Goal: Information Seeking & Learning: Find specific page/section

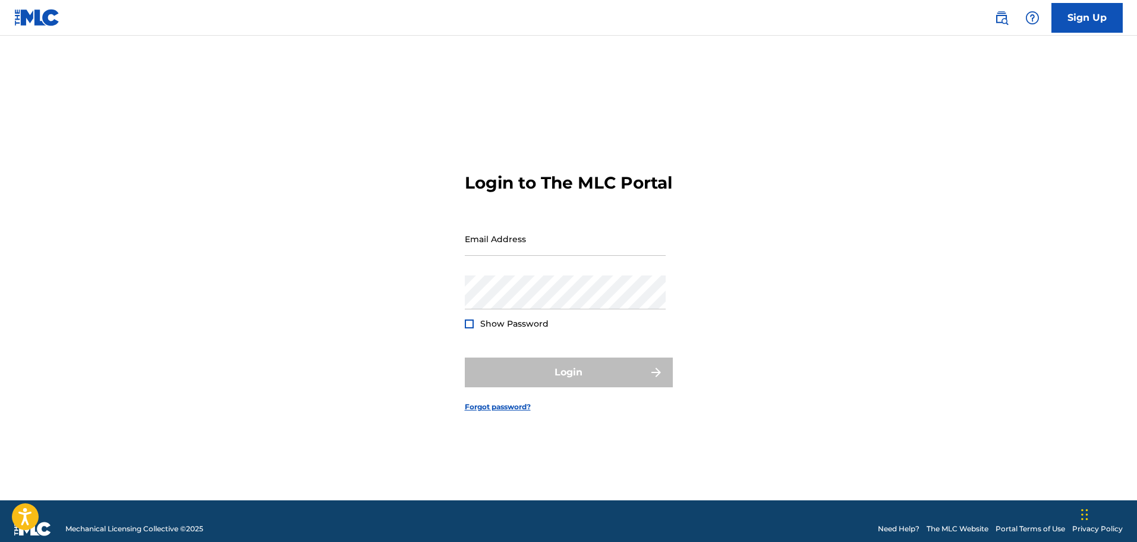
click at [445, 374] on div "Login to The MLC Portal Email Address Password Show Password Login Forgot passw…" at bounding box center [569, 282] width 832 height 435
drag, startPoint x: 518, startPoint y: 268, endPoint x: 514, endPoint y: 260, distance: 8.8
drag, startPoint x: 514, startPoint y: 260, endPoint x: 492, endPoint y: 254, distance: 22.4
drag, startPoint x: 492, startPoint y: 254, endPoint x: 480, endPoint y: 254, distance: 12.5
drag, startPoint x: 480, startPoint y: 254, endPoint x: 466, endPoint y: 257, distance: 14.0
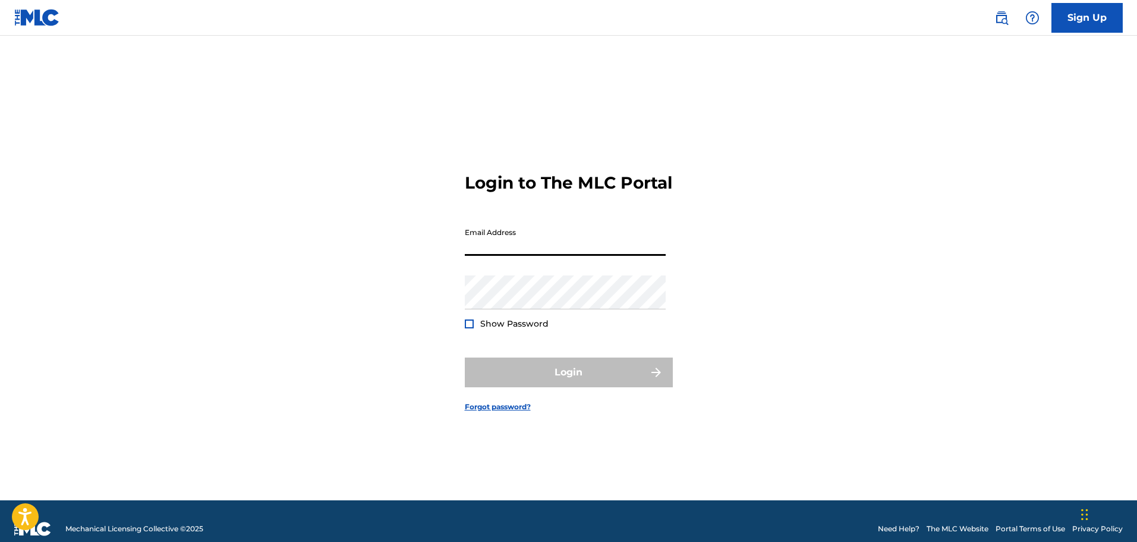
click at [466, 256] on input "Email Address" at bounding box center [565, 239] width 201 height 34
type input "[EMAIL_ADDRESS][DOMAIN_NAME]"
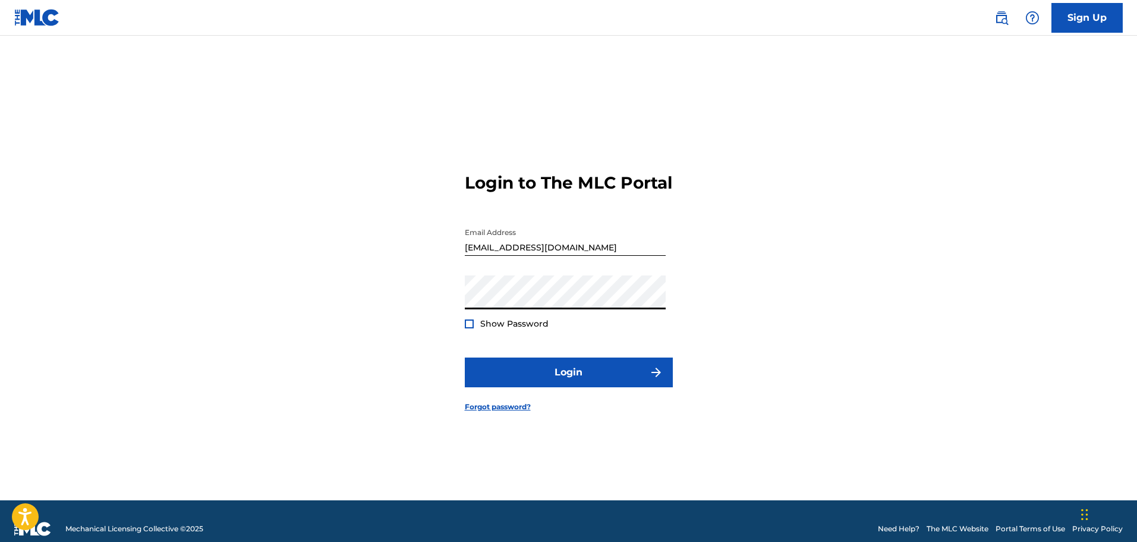
click at [465, 357] on button "Login" at bounding box center [569, 372] width 208 height 30
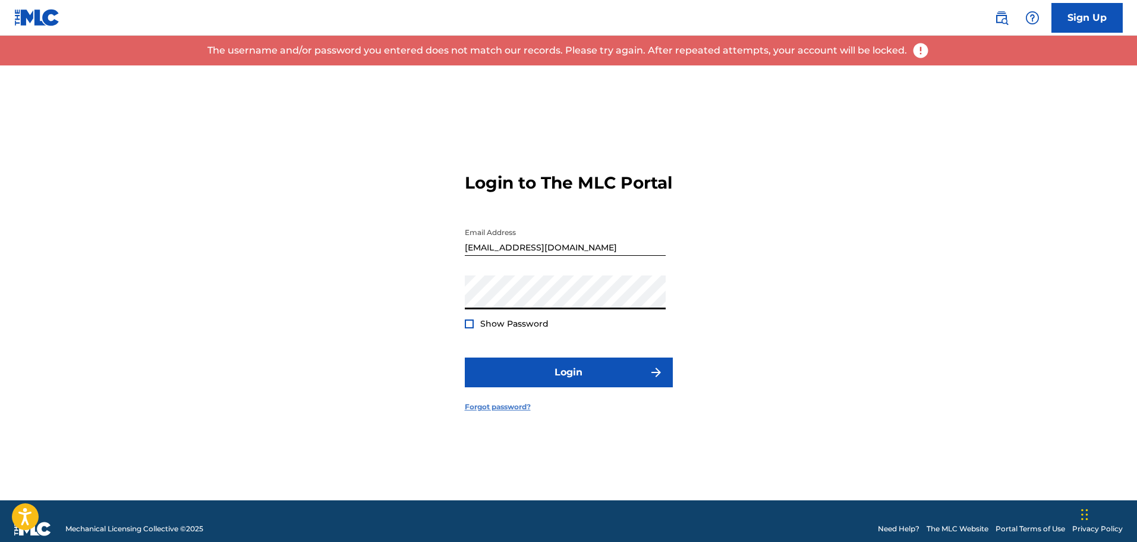
click at [510, 412] on link "Forgot password?" at bounding box center [498, 406] width 66 height 11
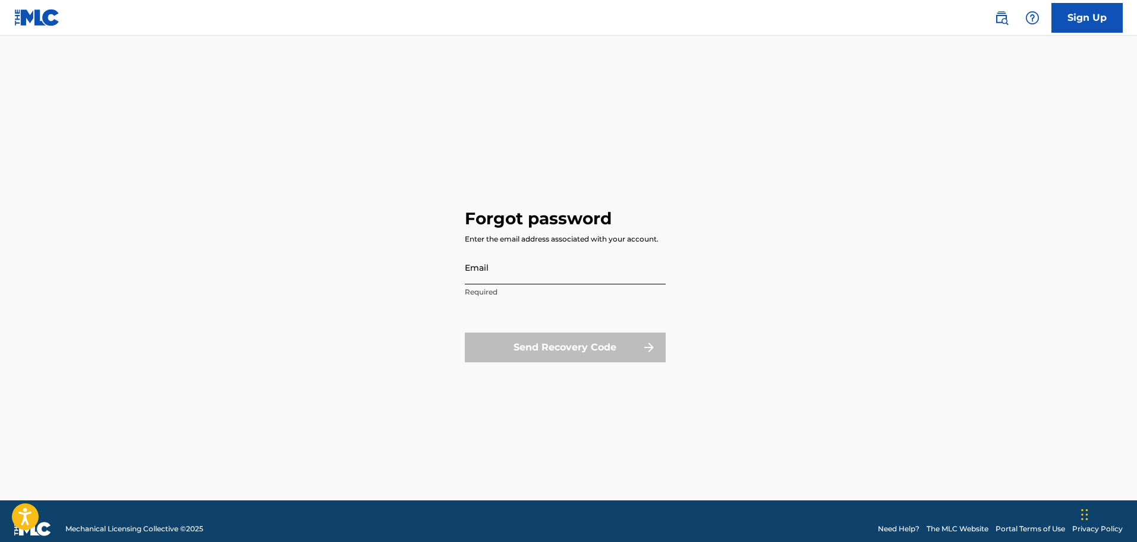
click at [502, 267] on input "Email" at bounding box center [565, 267] width 201 height 34
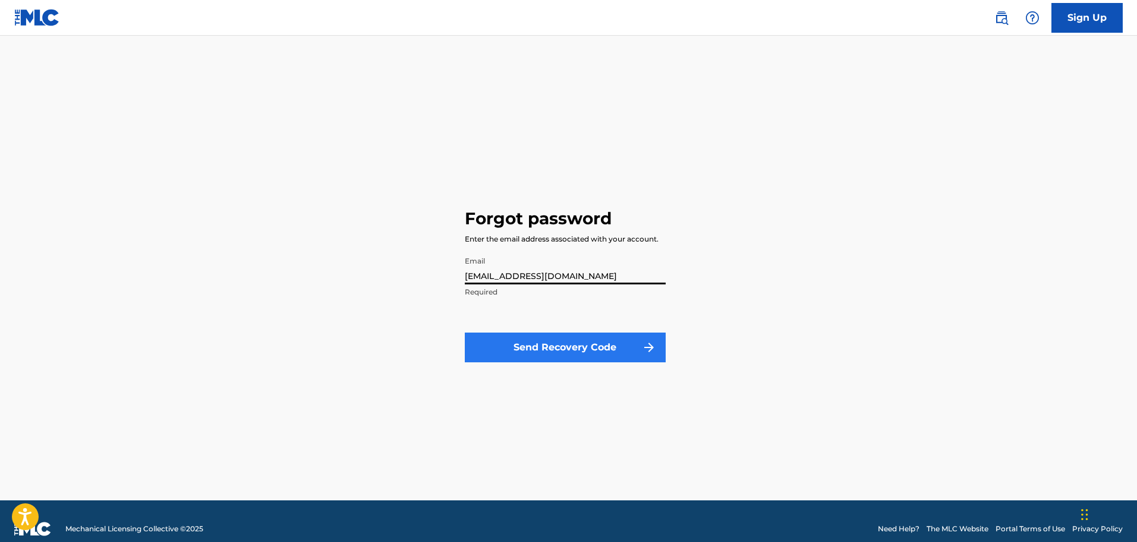
type input "[EMAIL_ADDRESS][DOMAIN_NAME]"
click at [553, 357] on button "Send Recovery Code" at bounding box center [565, 347] width 201 height 30
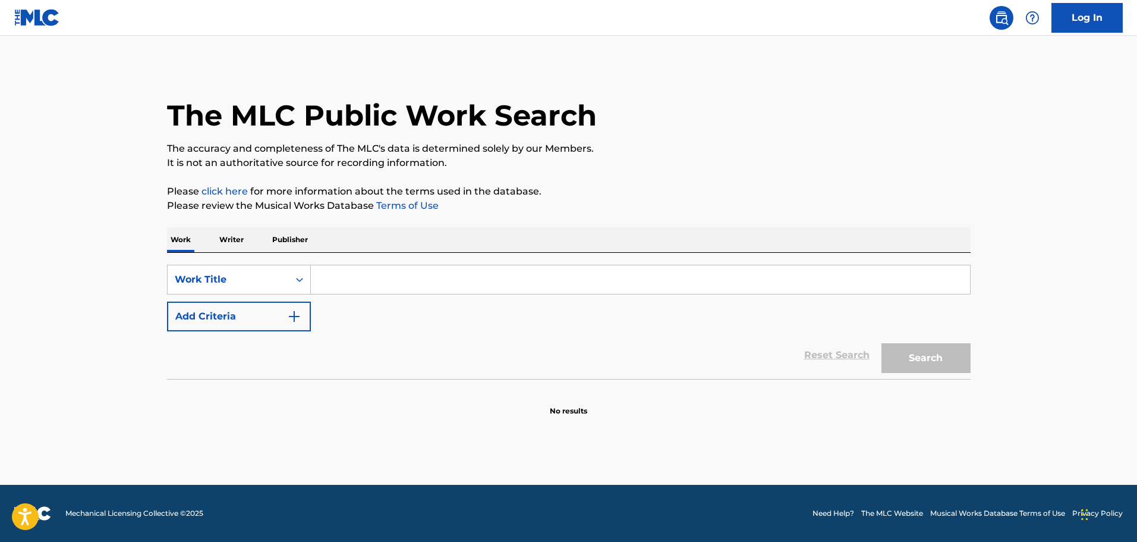
click at [432, 273] on input "Search Form" at bounding box center [640, 279] width 659 height 29
click at [241, 238] on p "Writer" at bounding box center [232, 239] width 32 height 25
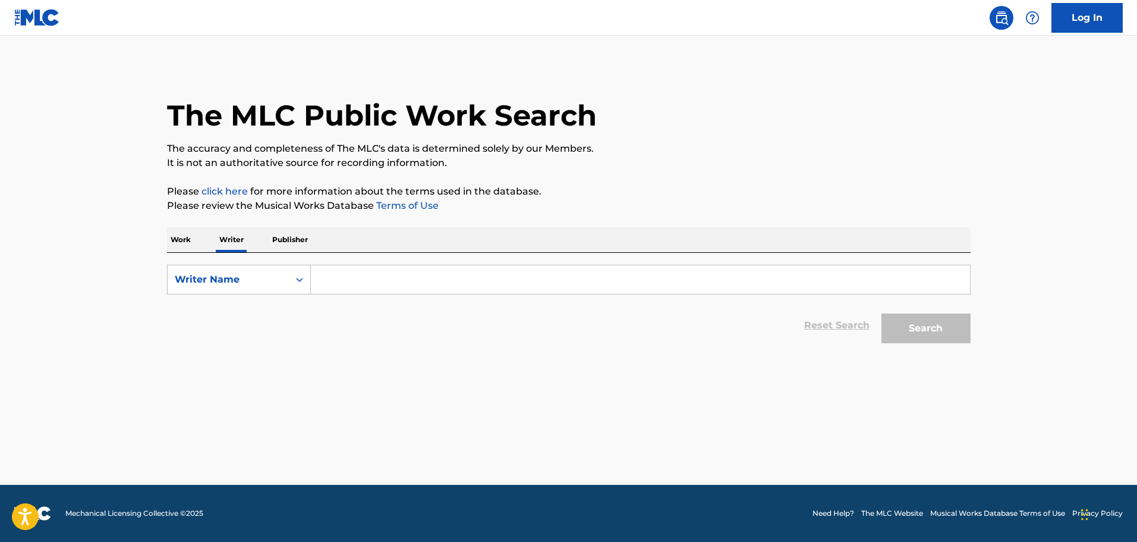
click at [368, 275] on input "Search Form" at bounding box center [640, 279] width 659 height 29
click at [936, 335] on button "Search" at bounding box center [926, 328] width 89 height 30
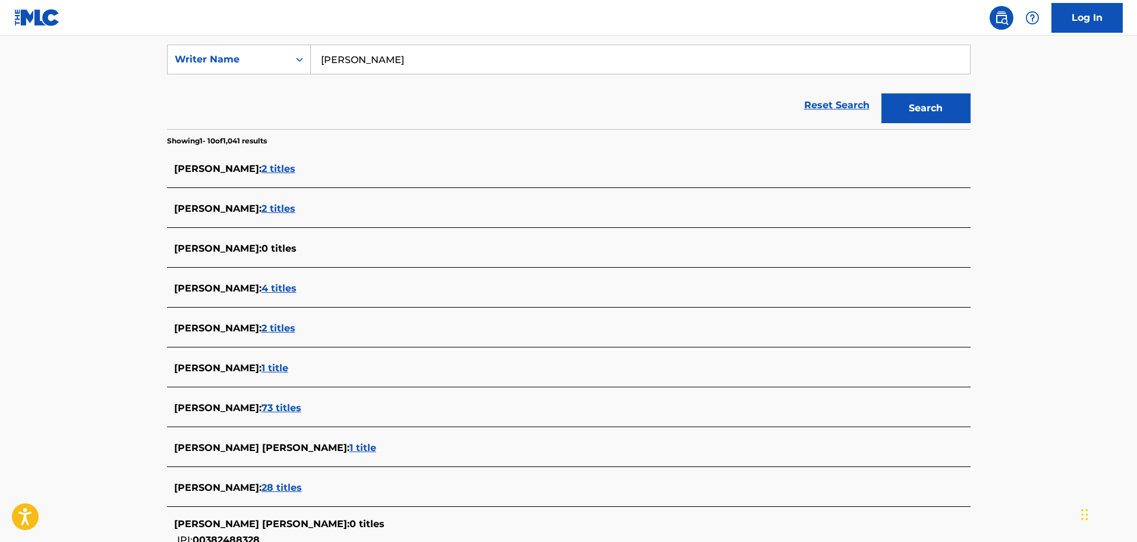
scroll to position [356, 0]
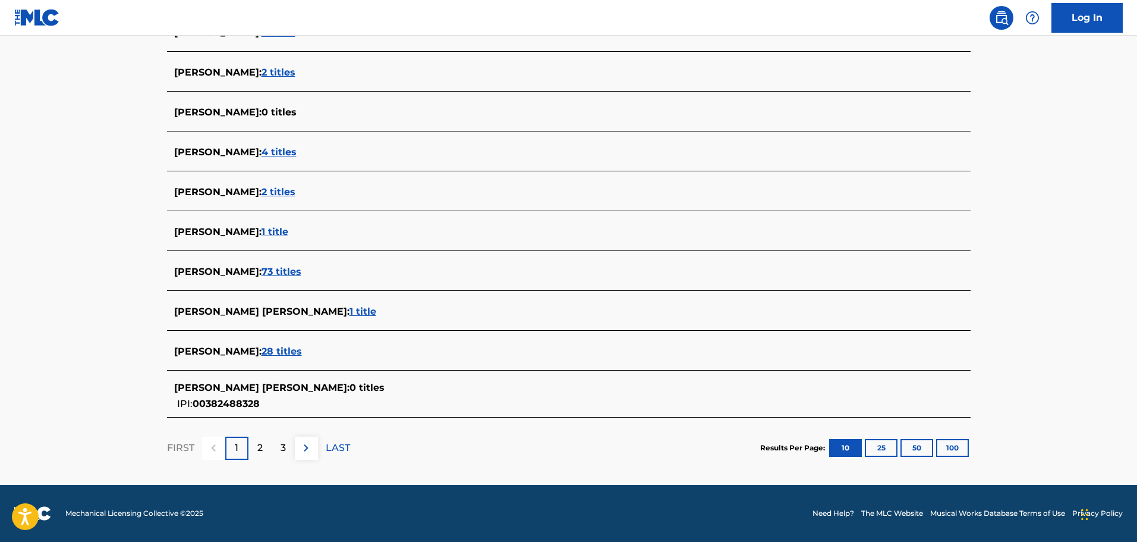
click at [266, 351] on span "28 titles" at bounding box center [282, 350] width 40 height 11
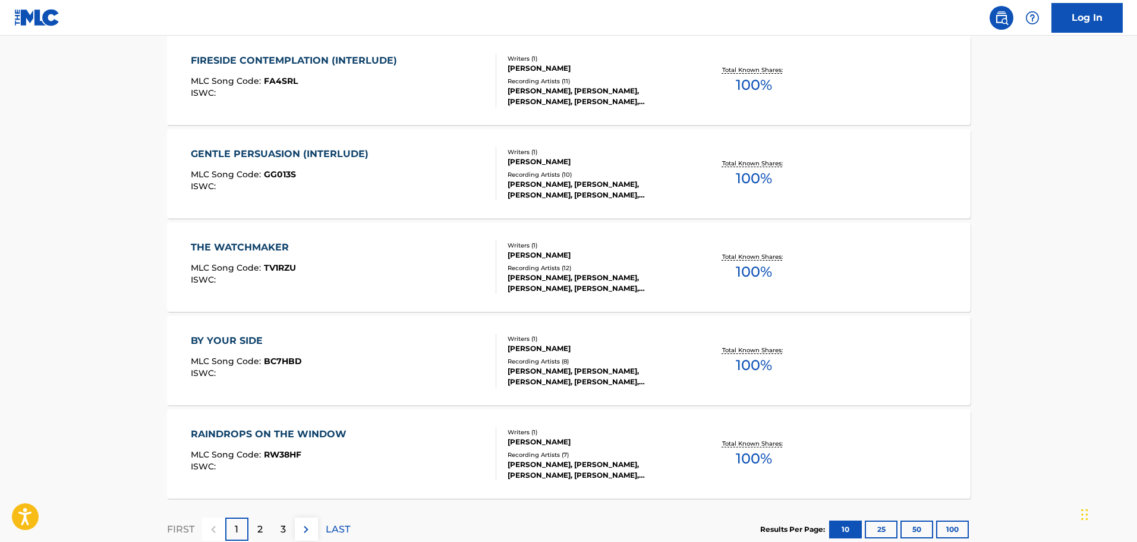
scroll to position [914, 0]
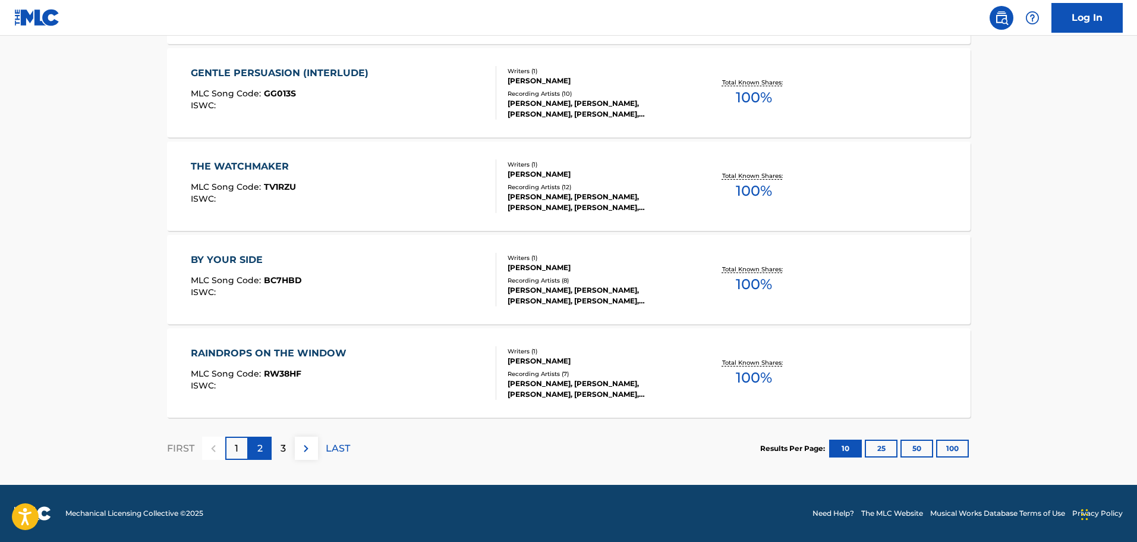
click at [265, 444] on div "2" at bounding box center [259, 447] width 23 height 23
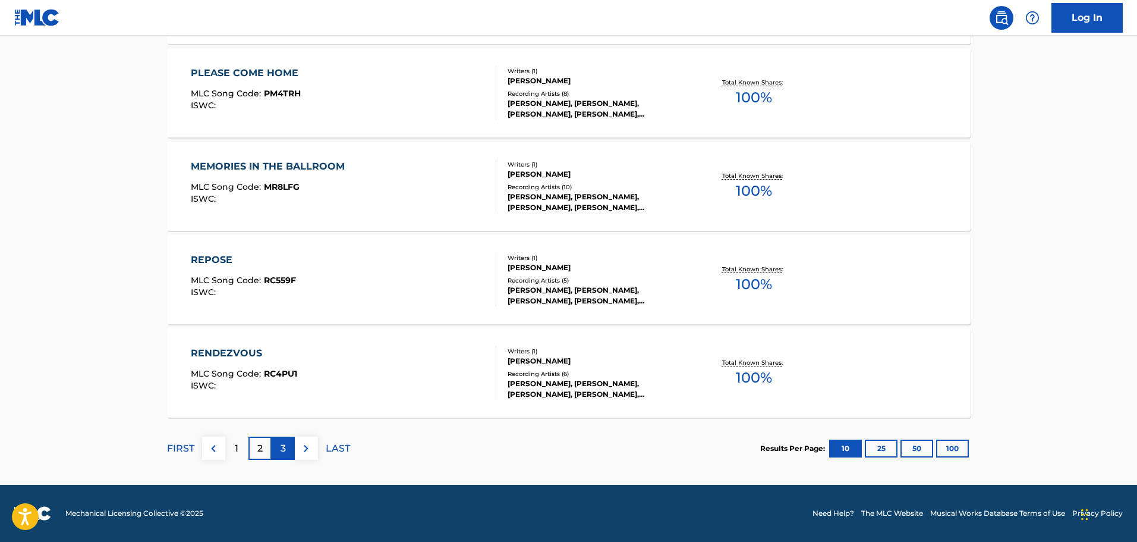
click at [282, 447] on p "3" at bounding box center [283, 448] width 5 height 14
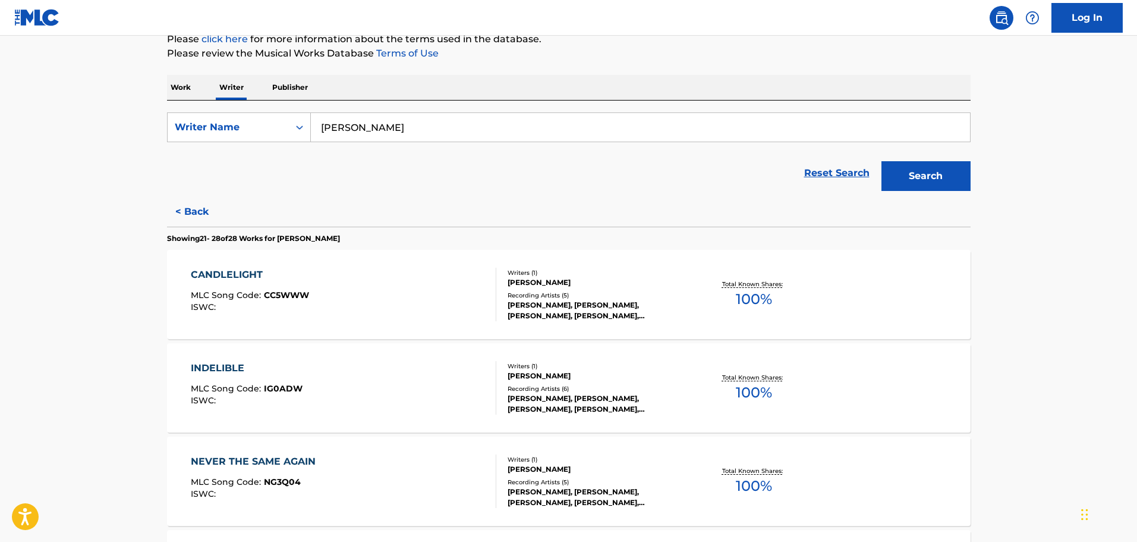
scroll to position [0, 0]
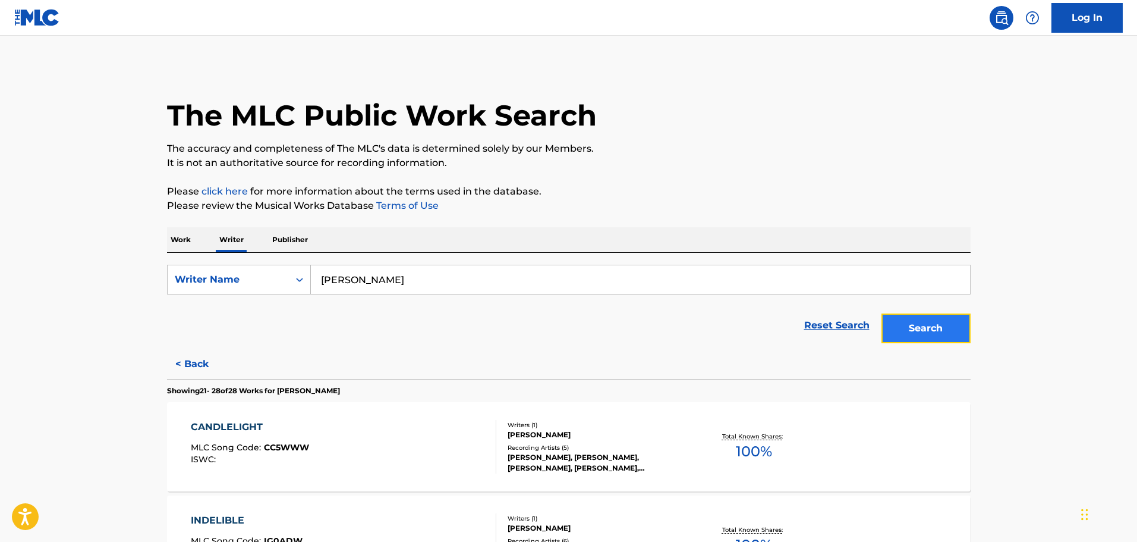
click at [923, 328] on button "Search" at bounding box center [926, 328] width 89 height 30
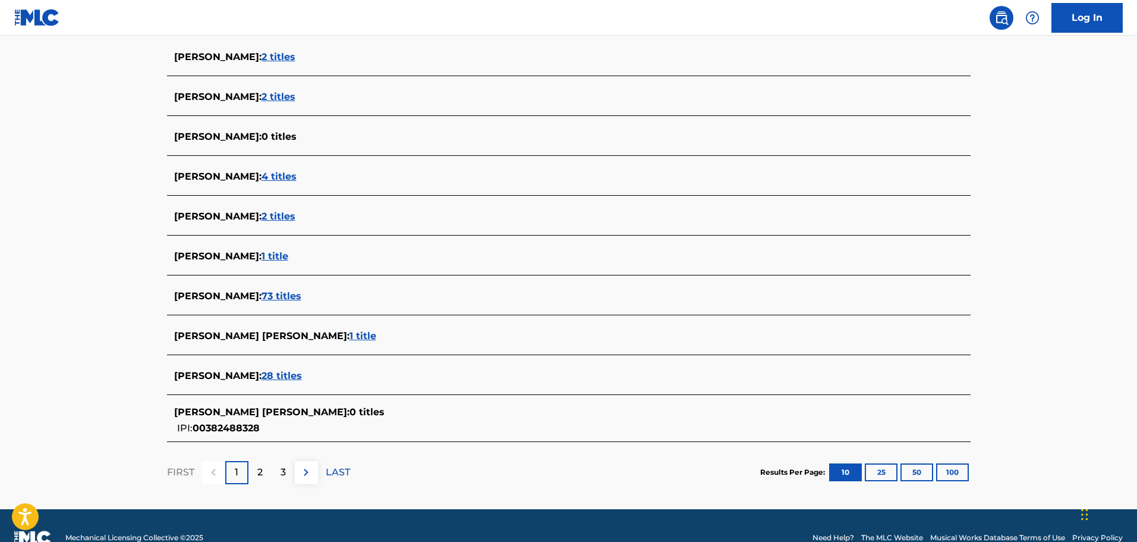
scroll to position [332, 0]
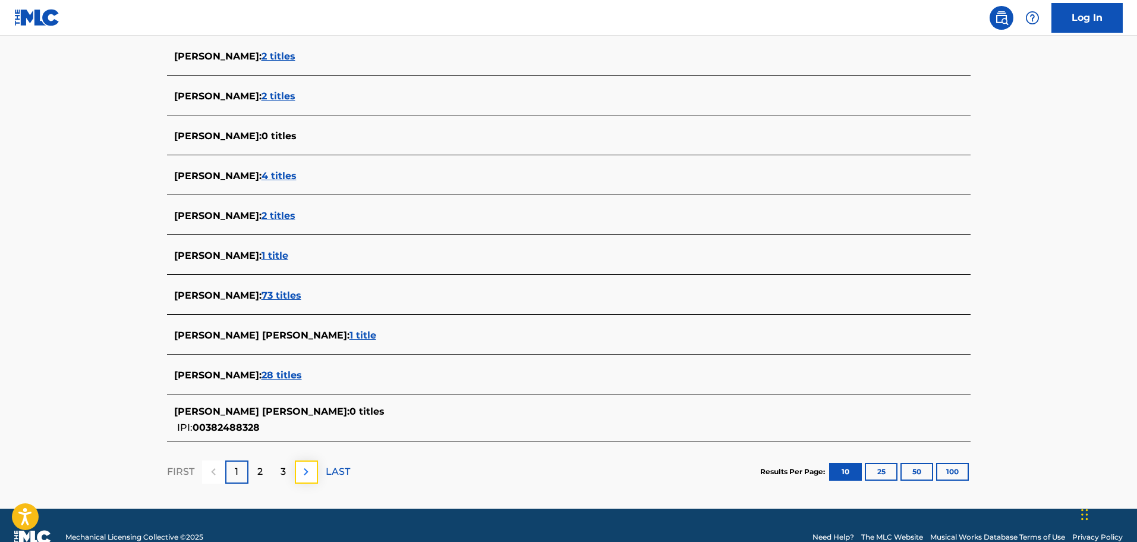
click at [310, 471] on img at bounding box center [306, 471] width 14 height 14
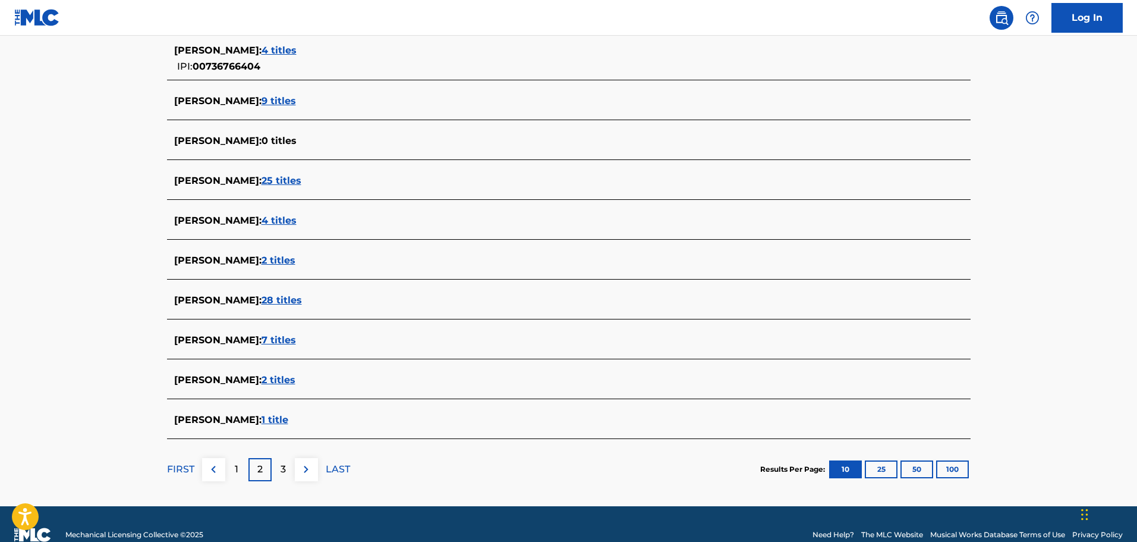
scroll to position [356, 0]
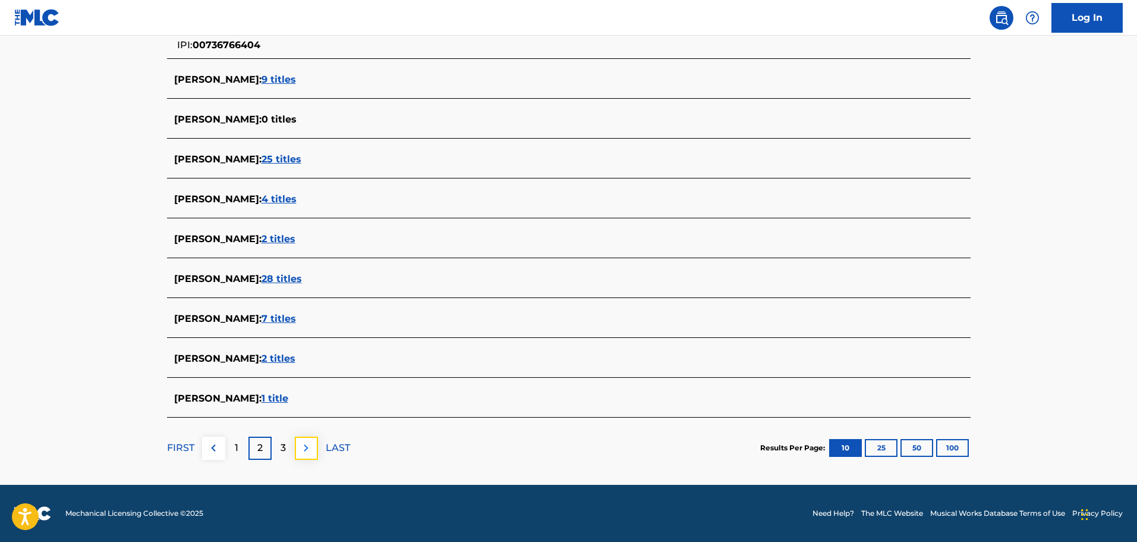
click at [307, 451] on img at bounding box center [306, 447] width 14 height 14
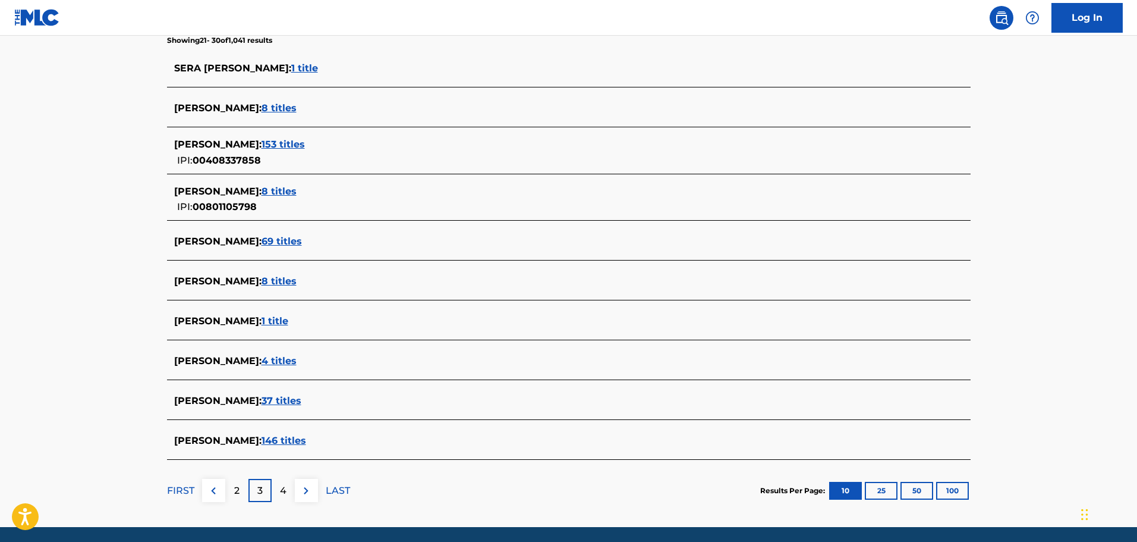
scroll to position [363, 0]
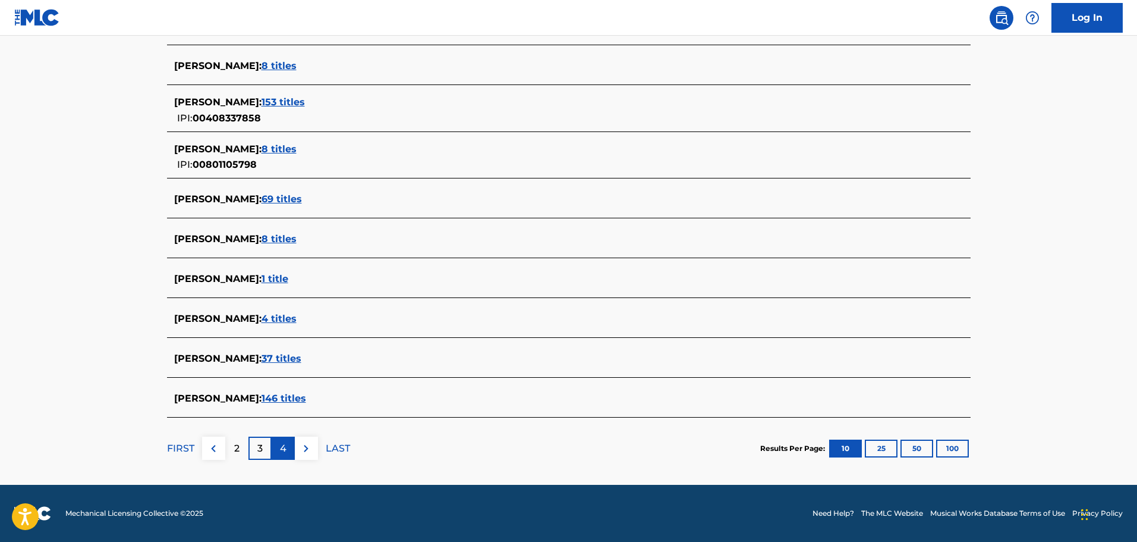
click at [284, 448] on p "4" at bounding box center [283, 448] width 7 height 14
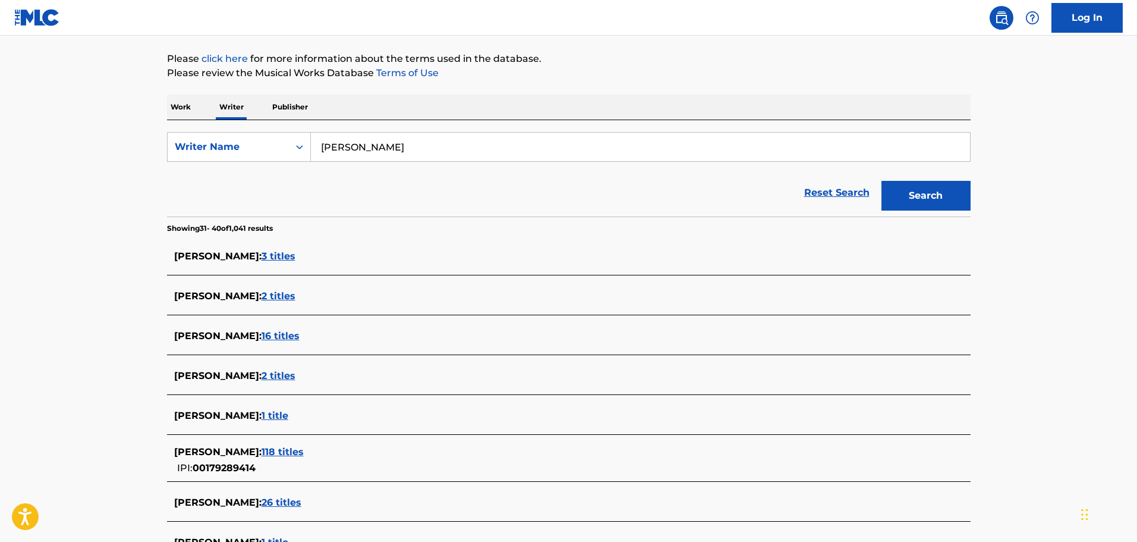
scroll to position [133, 0]
click at [338, 146] on input "Kris Baines" at bounding box center [640, 146] width 659 height 29
type input "Kristien Baines"
click at [952, 182] on button "Search" at bounding box center [926, 195] width 89 height 30
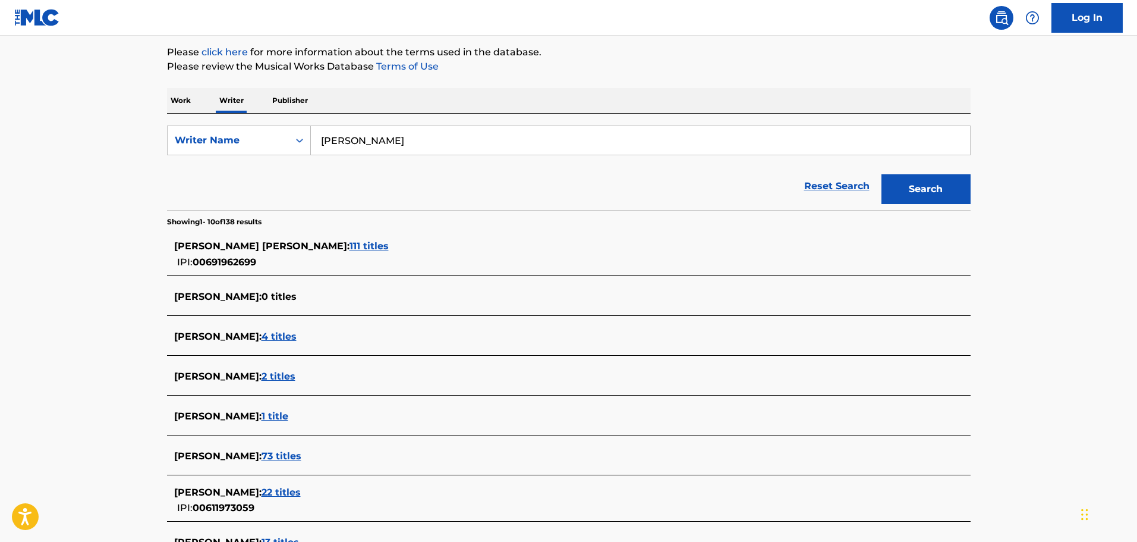
scroll to position [281, 0]
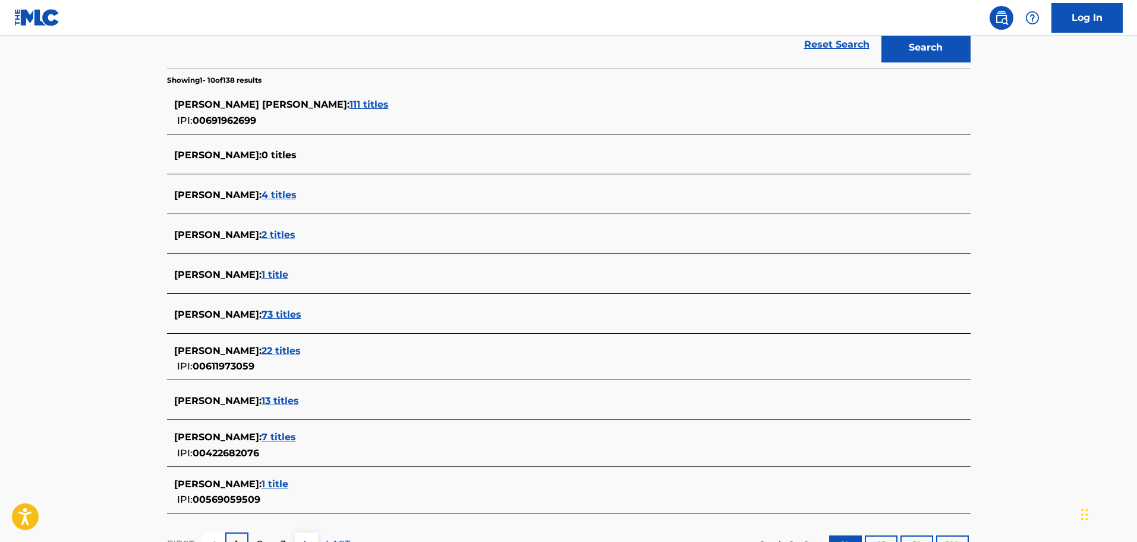
click at [289, 396] on span "13 titles" at bounding box center [280, 400] width 37 height 11
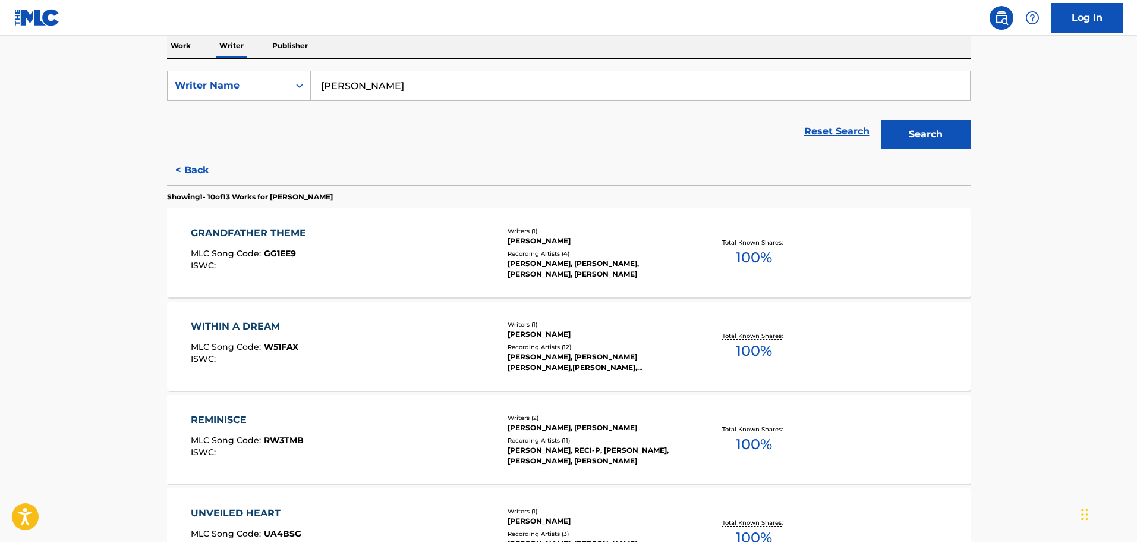
scroll to position [0, 0]
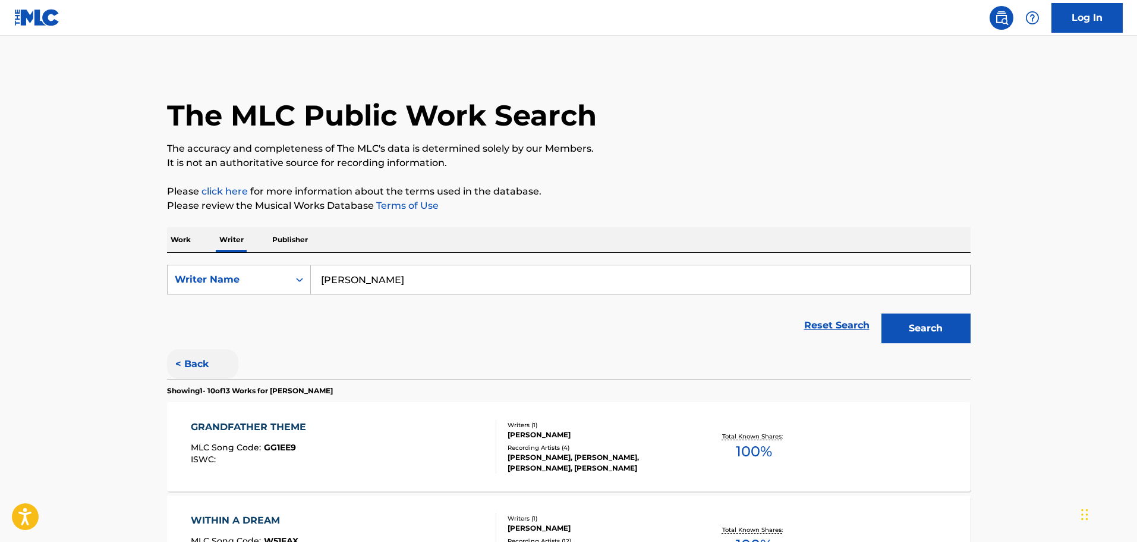
click at [200, 363] on button "< Back" at bounding box center [202, 364] width 71 height 30
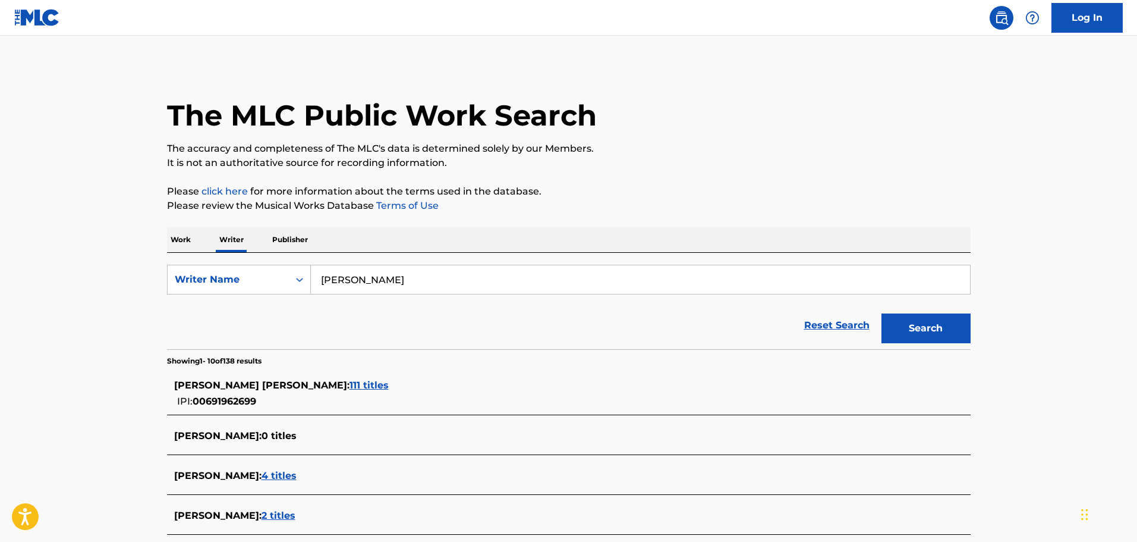
scroll to position [282, 0]
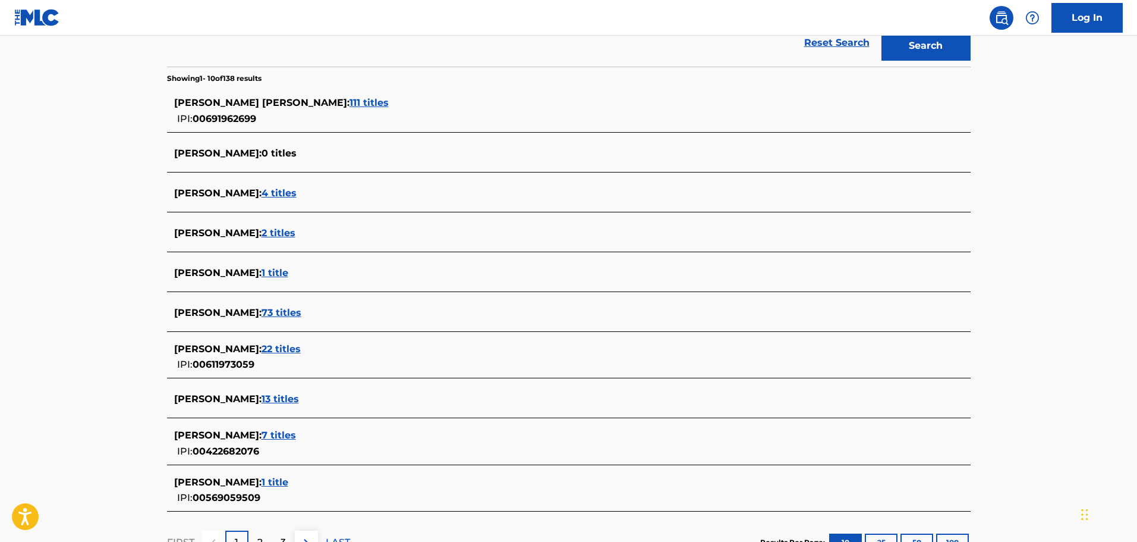
click at [350, 98] on span "111 titles" at bounding box center [369, 102] width 39 height 11
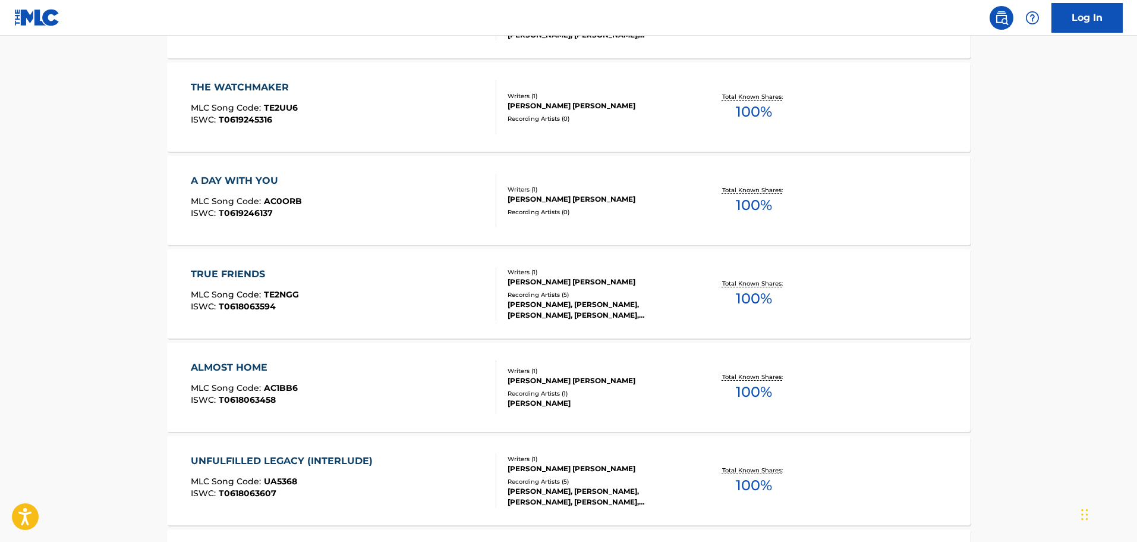
scroll to position [433, 0]
click at [230, 269] on div "TRUE FRIENDS" at bounding box center [245, 273] width 108 height 14
